Goal: Task Accomplishment & Management: Complete application form

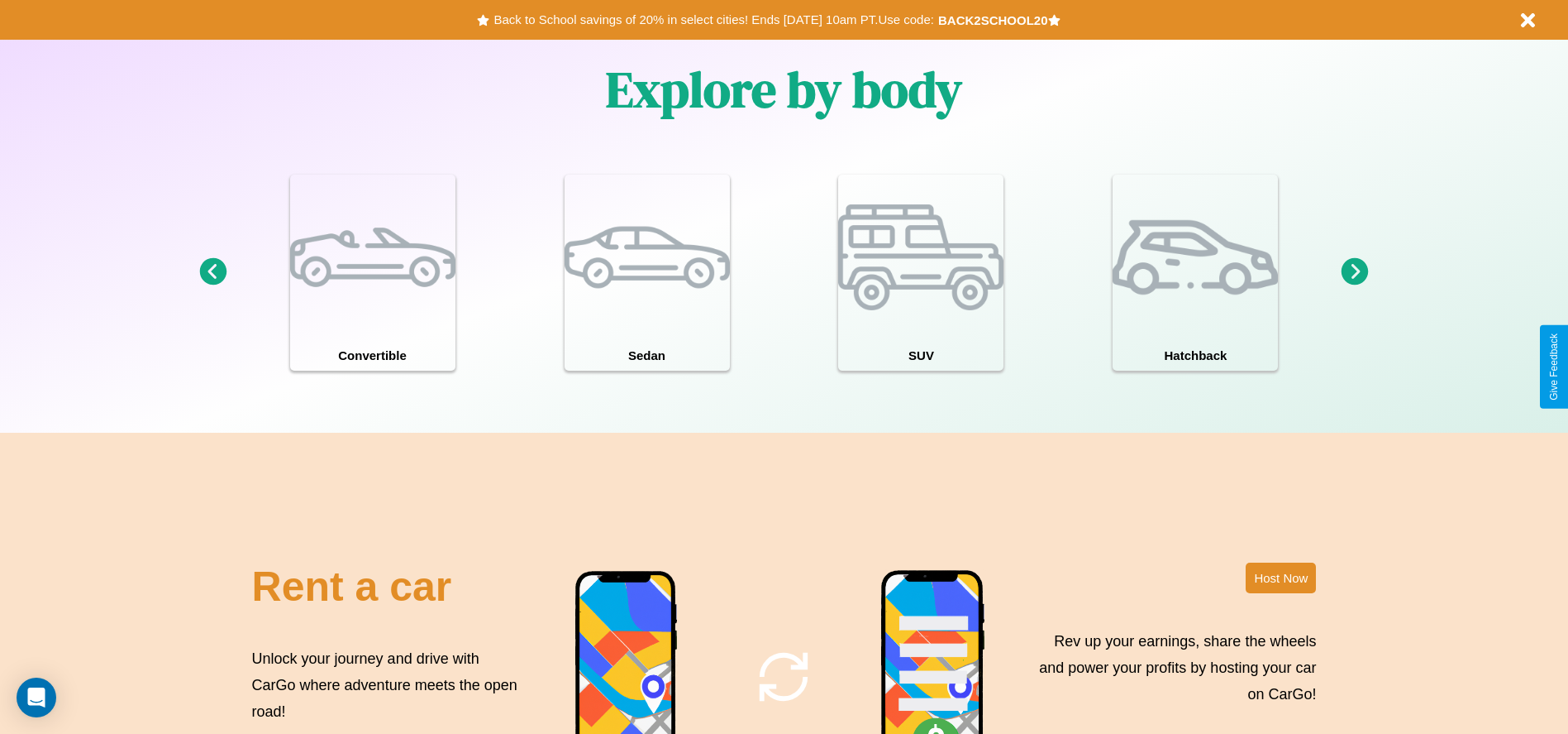
scroll to position [1804, 0]
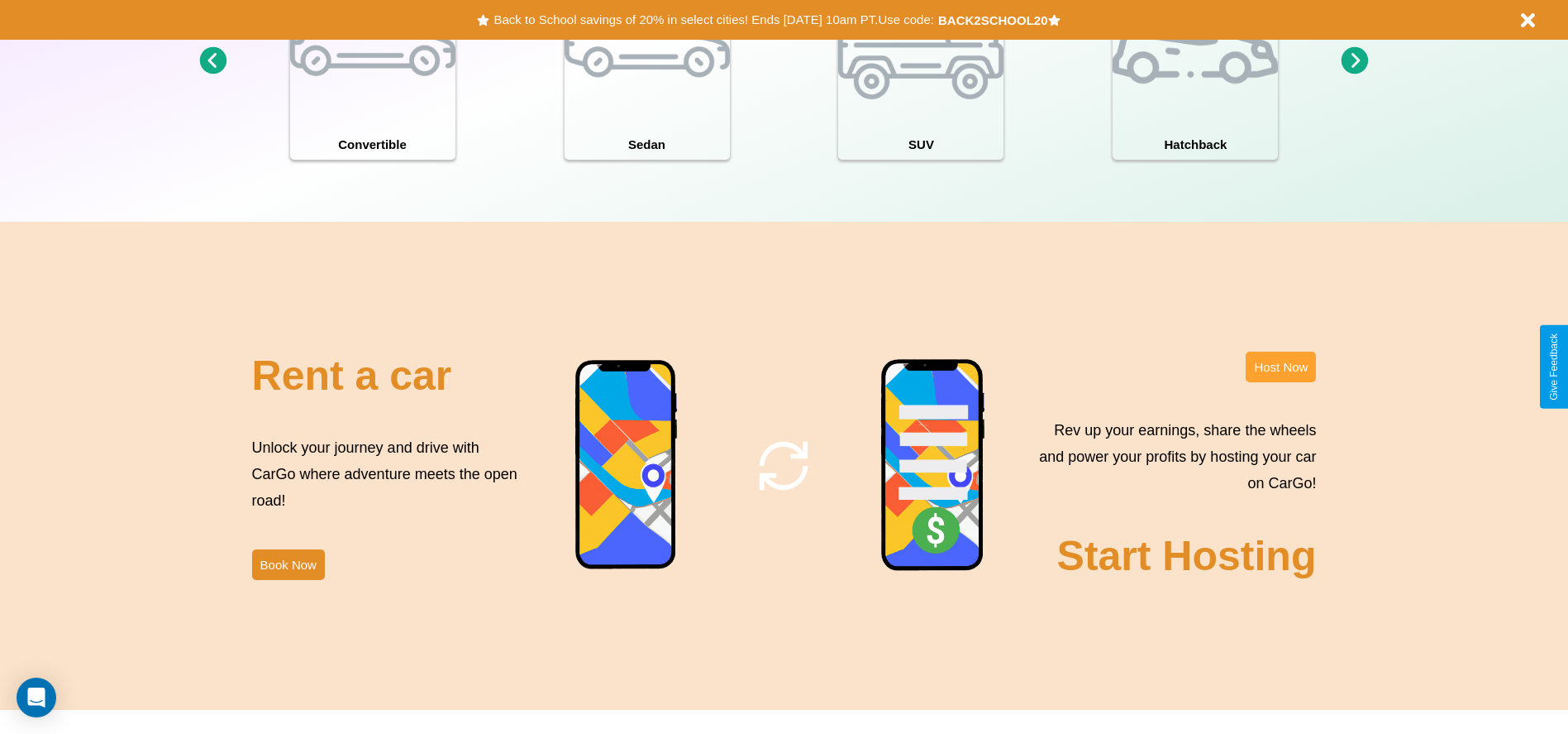
click at [1281, 367] on button "Host Now" at bounding box center [1281, 367] width 71 height 31
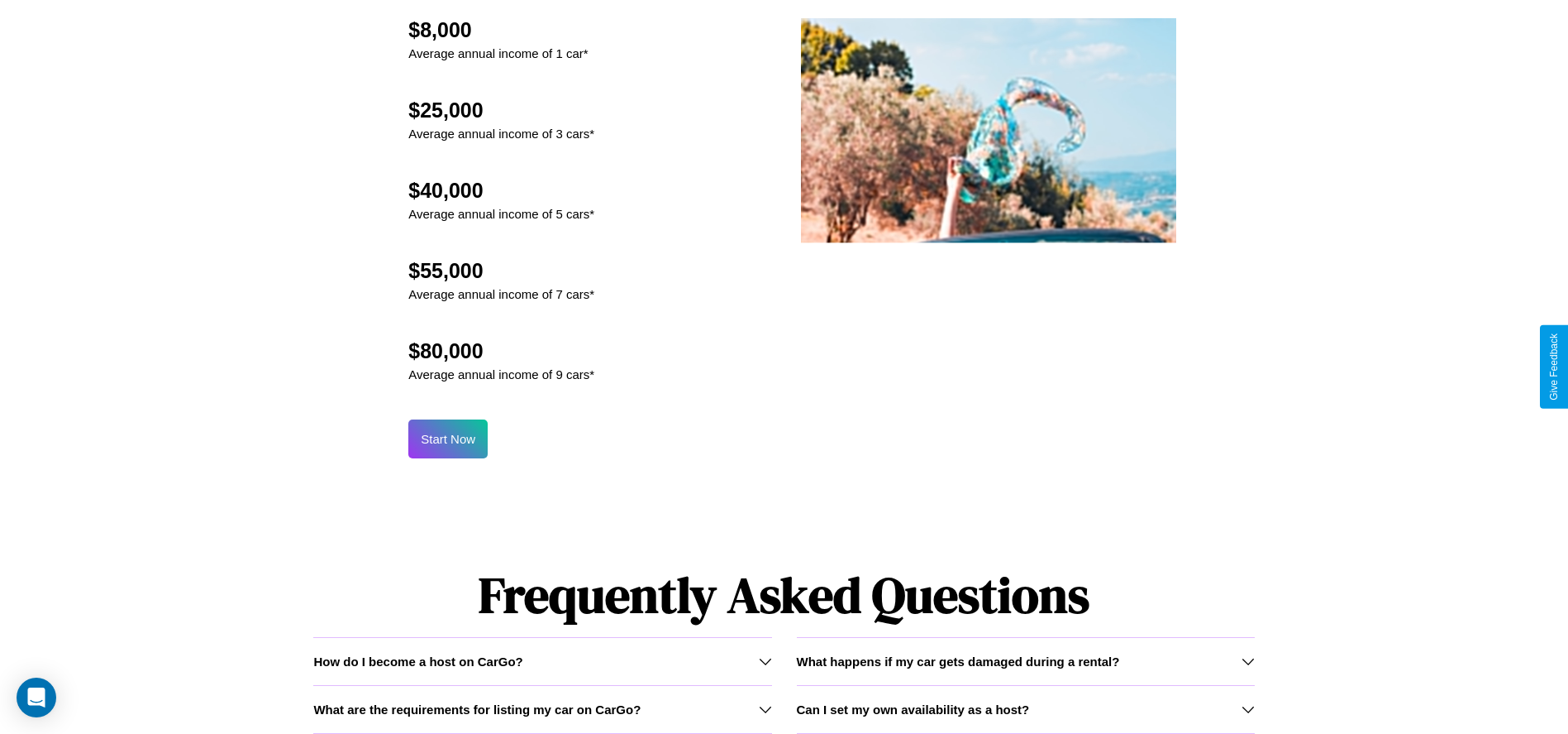
scroll to position [1625, 0]
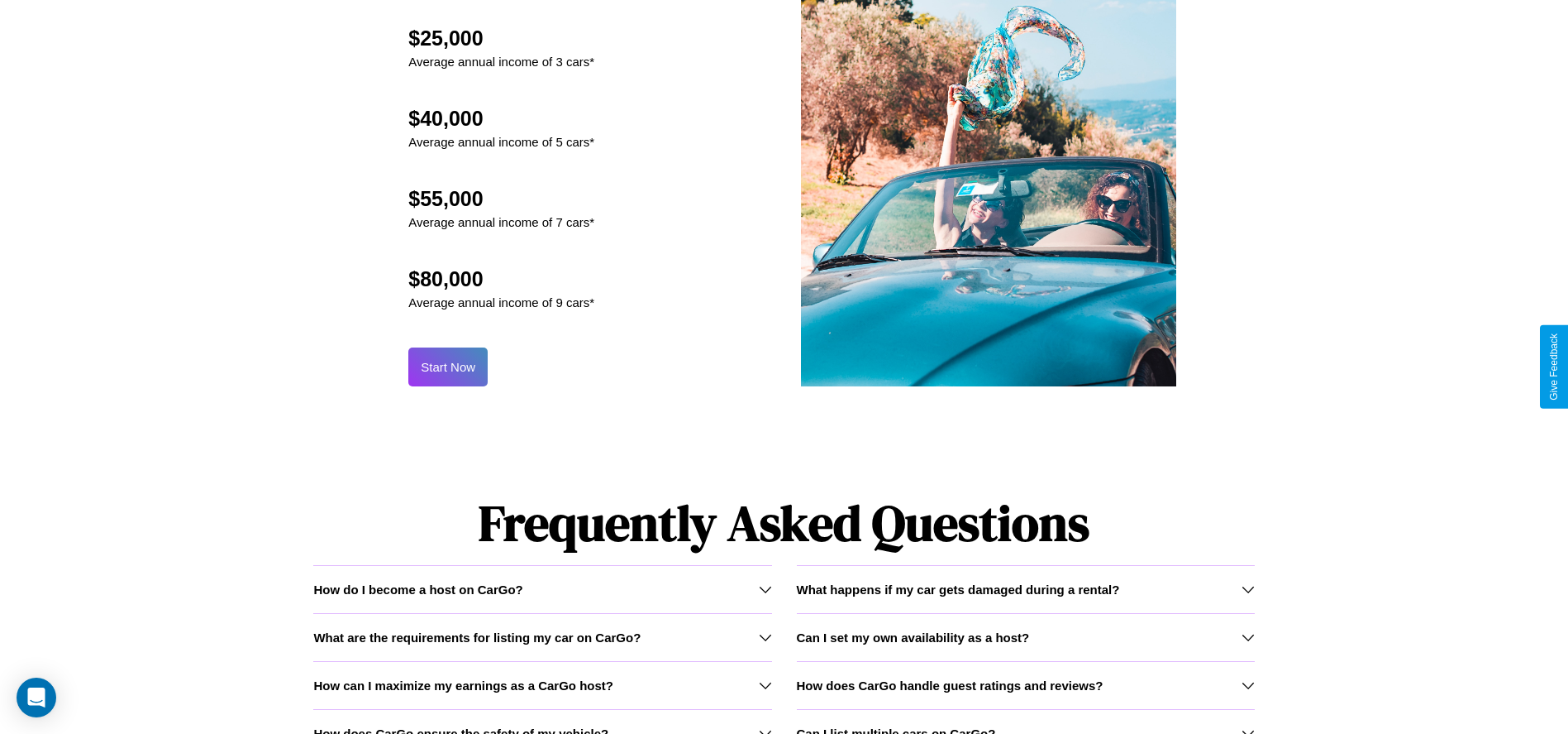
click at [449, 367] on button "Start Now" at bounding box center [449, 367] width 79 height 39
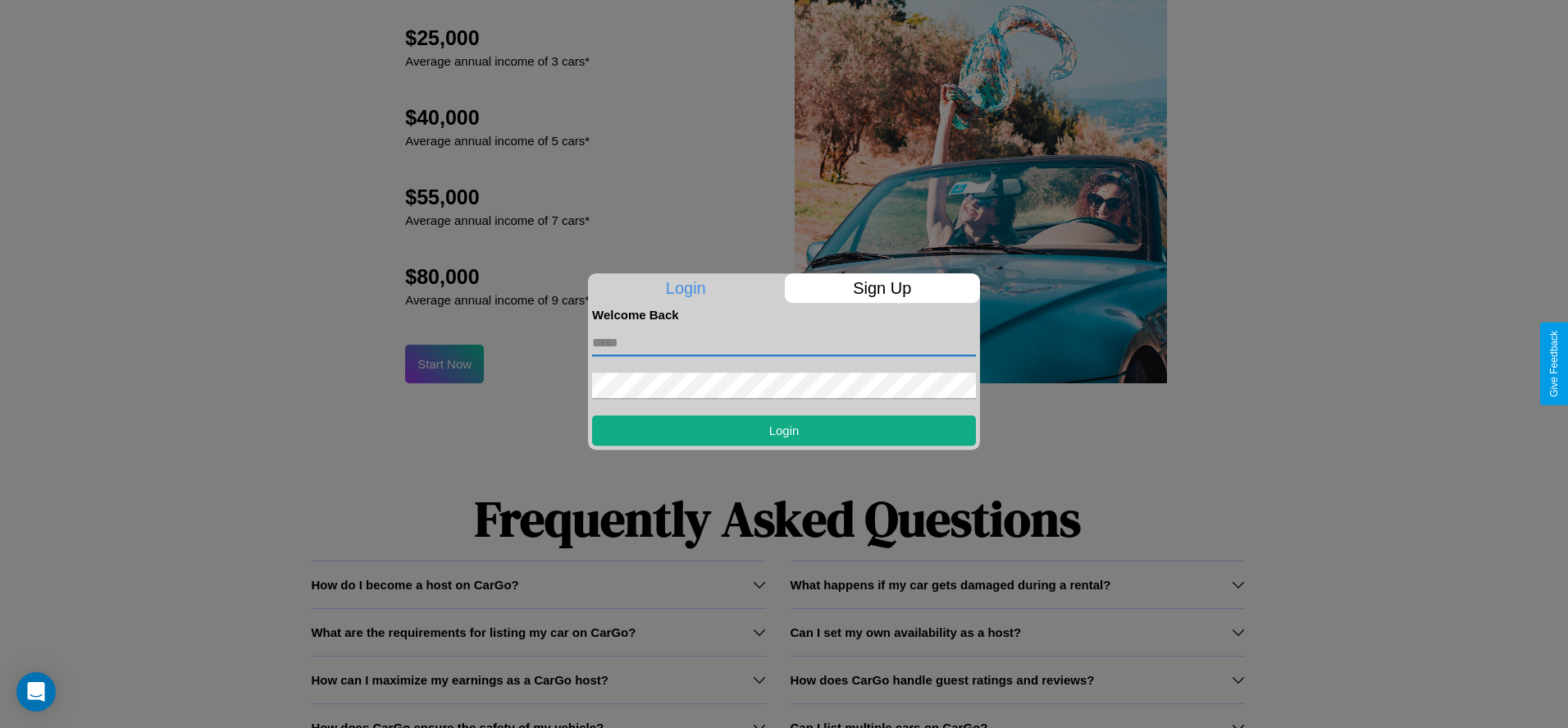
click at [784, 342] on input "text" at bounding box center [784, 342] width 384 height 26
type input "**********"
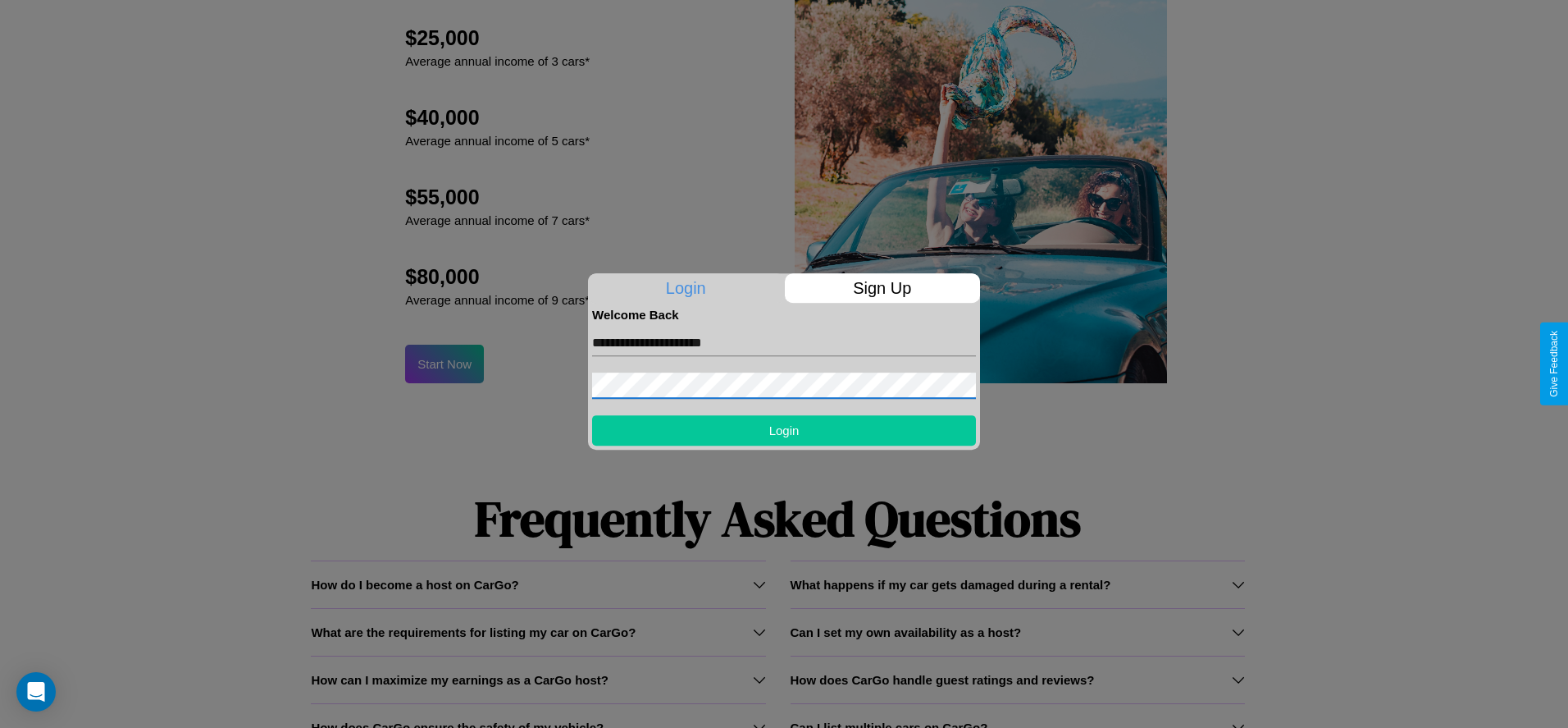
click at [784, 430] on button "Login" at bounding box center [784, 431] width 384 height 31
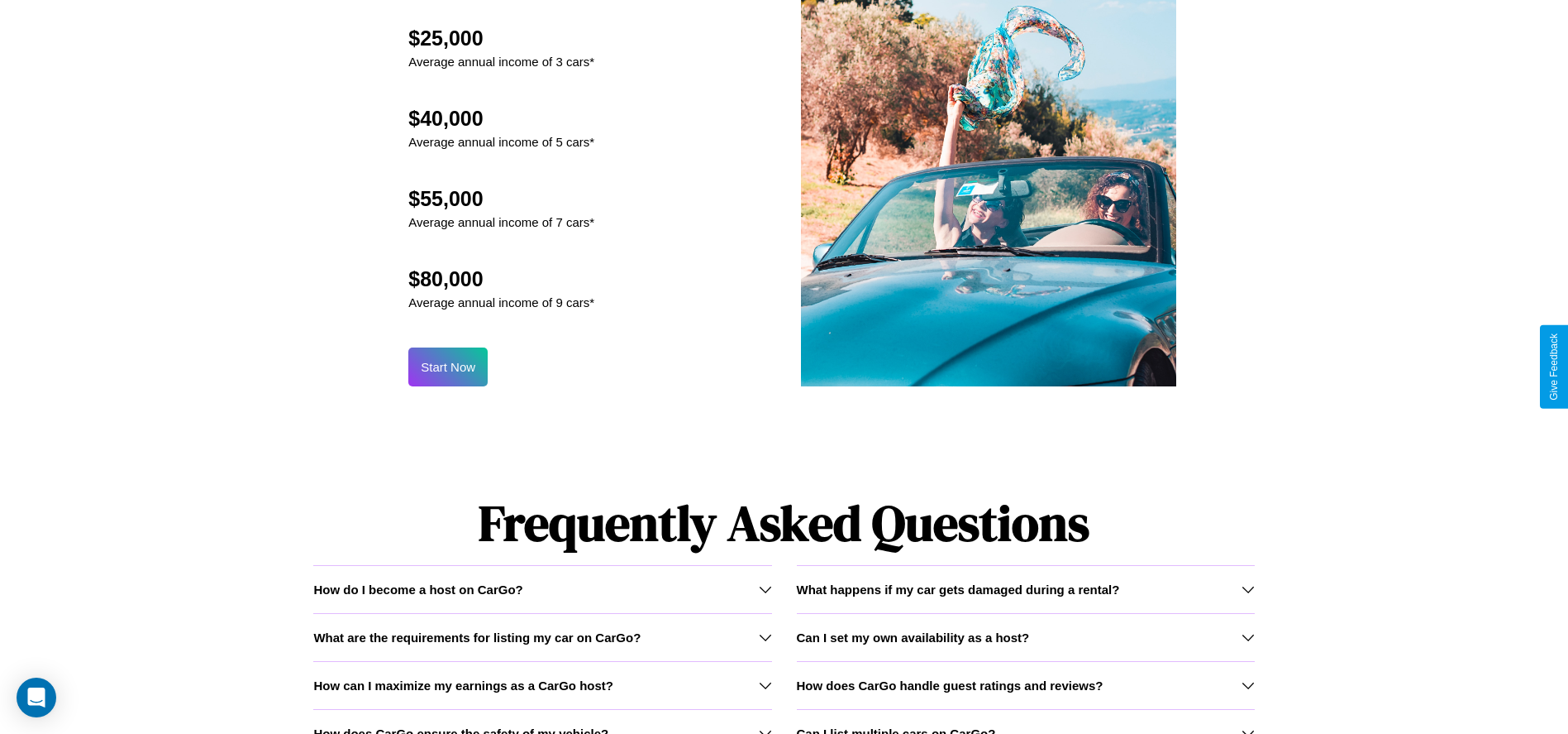
scroll to position [0, 0]
